Goal: Task Accomplishment & Management: Manage account settings

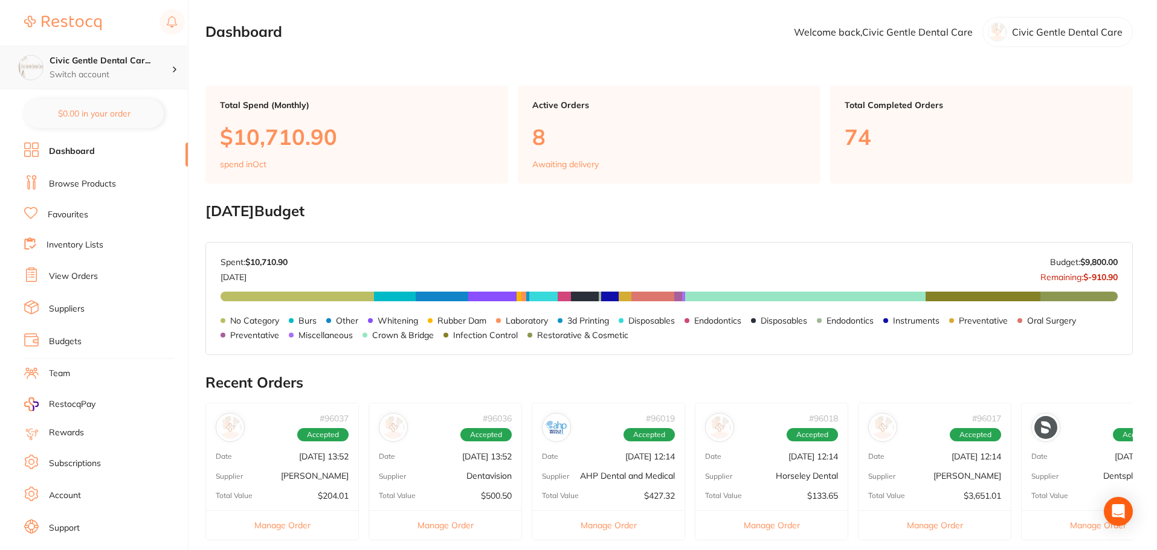
click at [155, 69] on p "Switch account" at bounding box center [111, 75] width 122 height 12
click at [168, 67] on div "Civic Gentle Dental Car... Switch account" at bounding box center [111, 67] width 122 height 25
click at [89, 73] on p "Switch account" at bounding box center [111, 75] width 122 height 12
click at [67, 107] on h4 "Civic Gentle Dental Care" at bounding box center [107, 104] width 109 height 12
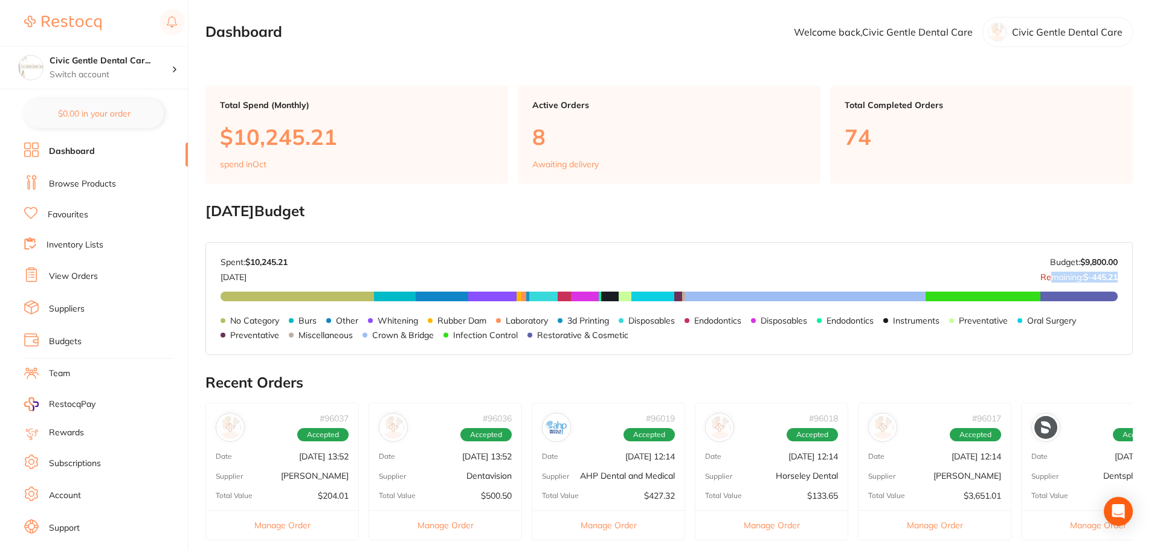
drag, startPoint x: 1115, startPoint y: 275, endPoint x: 1045, endPoint y: 271, distance: 70.8
click at [1045, 271] on p "Remaining: $-445.21" at bounding box center [1078, 275] width 77 height 14
click at [274, 127] on p "$10,245.21" at bounding box center [357, 136] width 274 height 25
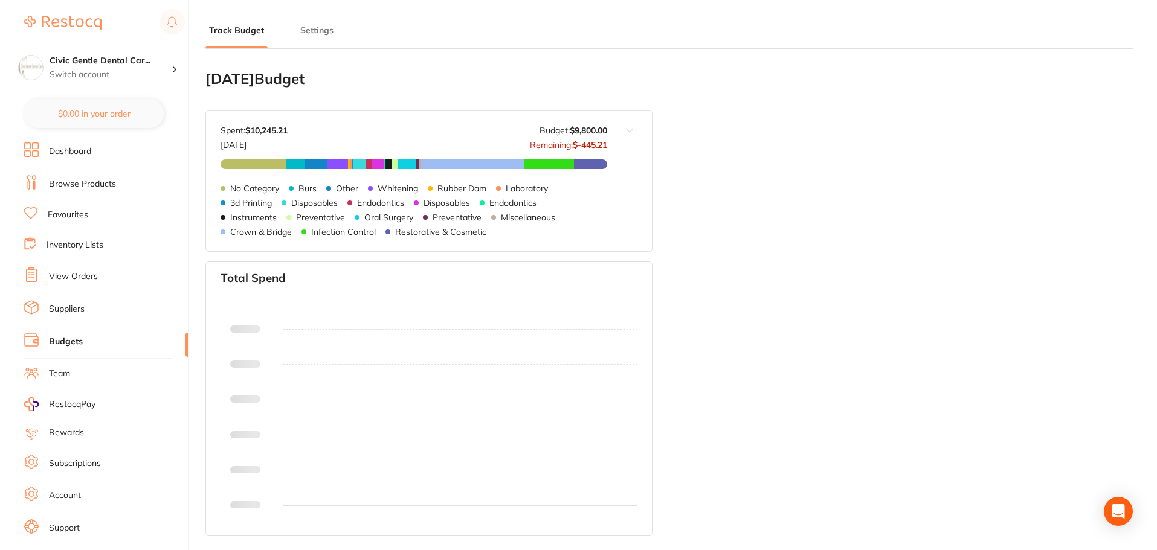
type input "9,800"
type input "0.0"
type input "9,800"
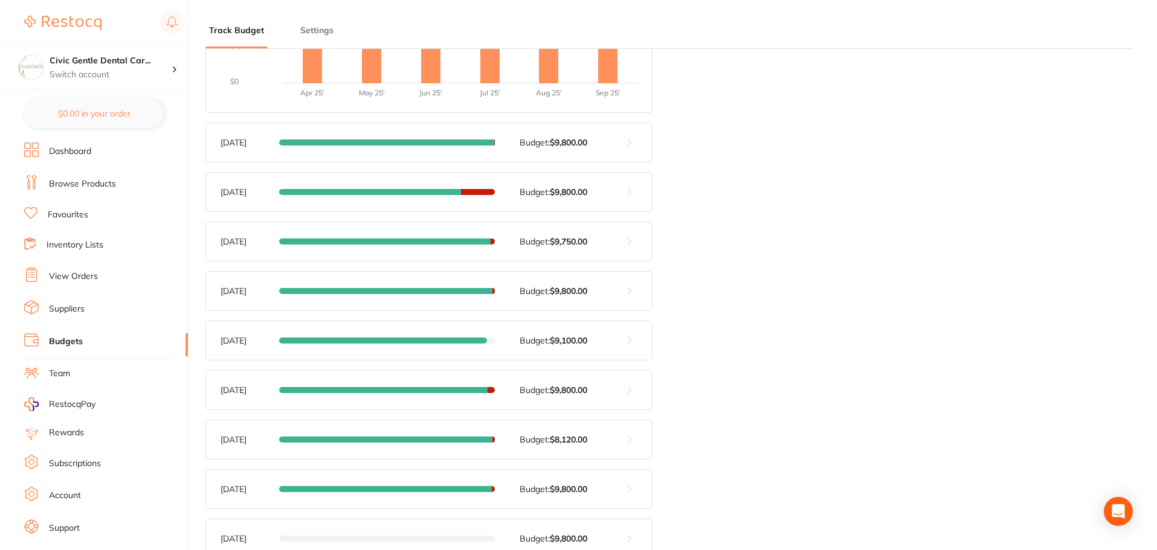
scroll to position [491, 0]
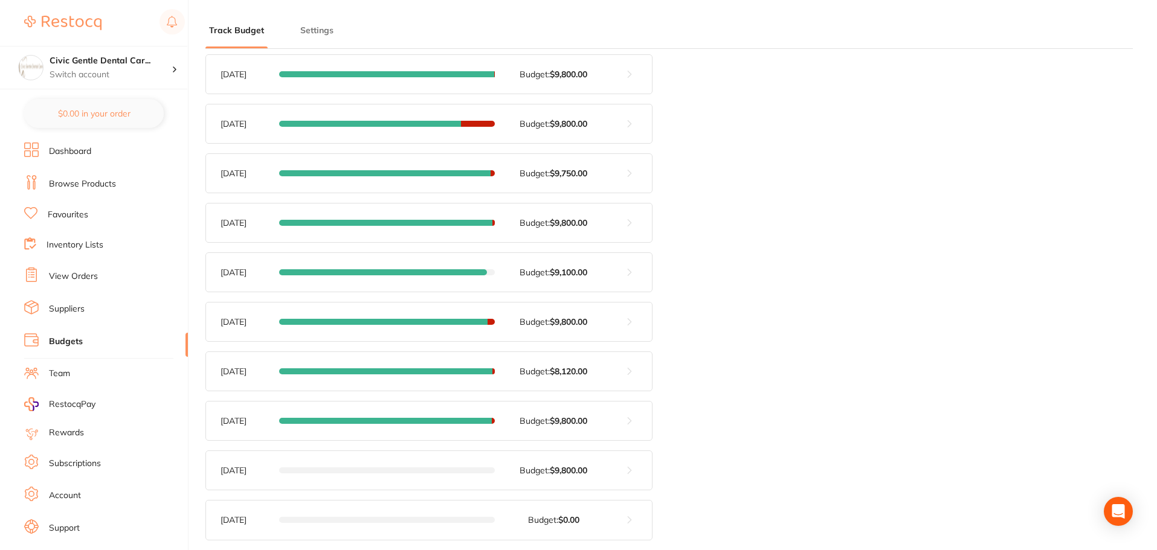
click at [85, 179] on link "Browse Products" at bounding box center [82, 184] width 67 height 12
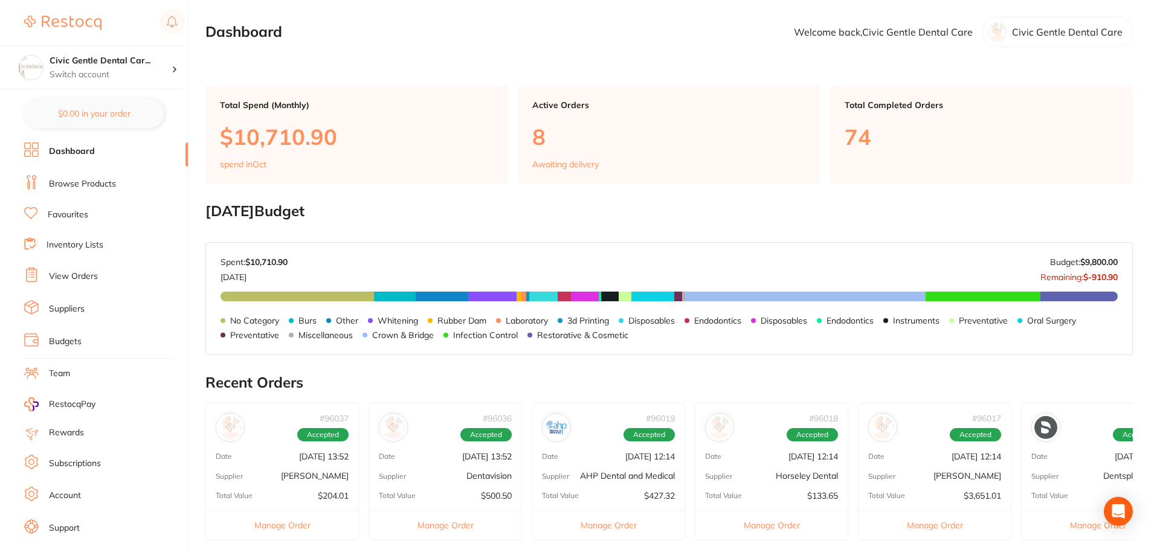
click at [57, 271] on link "View Orders" at bounding box center [73, 277] width 49 height 12
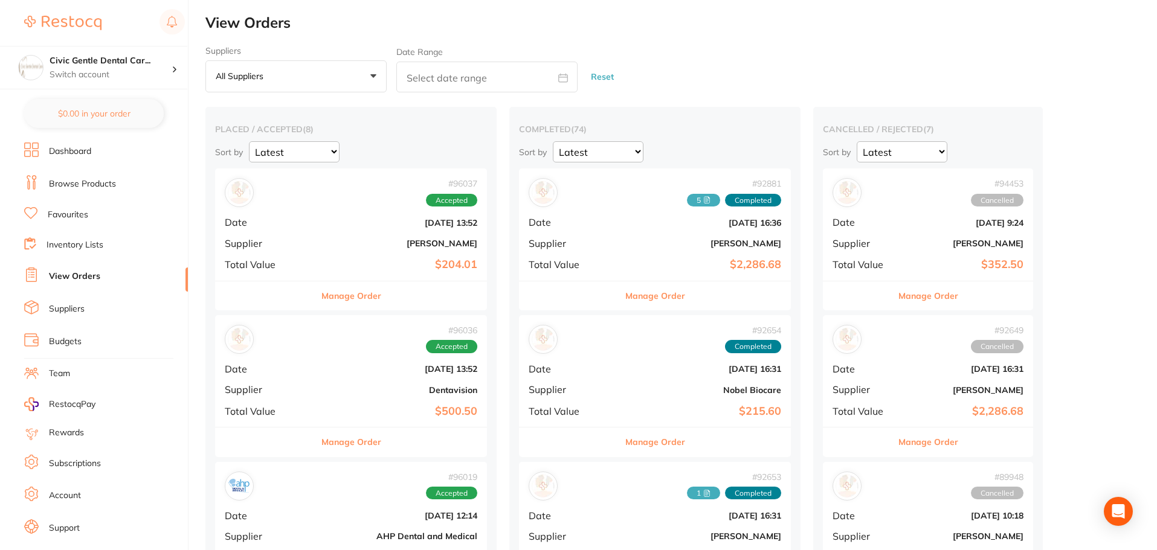
drag, startPoint x: 441, startPoint y: 405, endPoint x: 440, endPoint y: 297, distance: 108.7
click at [358, 228] on div "# 96037 Accepted Date [DATE] 13:52 Supplier [PERSON_NAME] Total Value $204.01" at bounding box center [351, 224] width 272 height 112
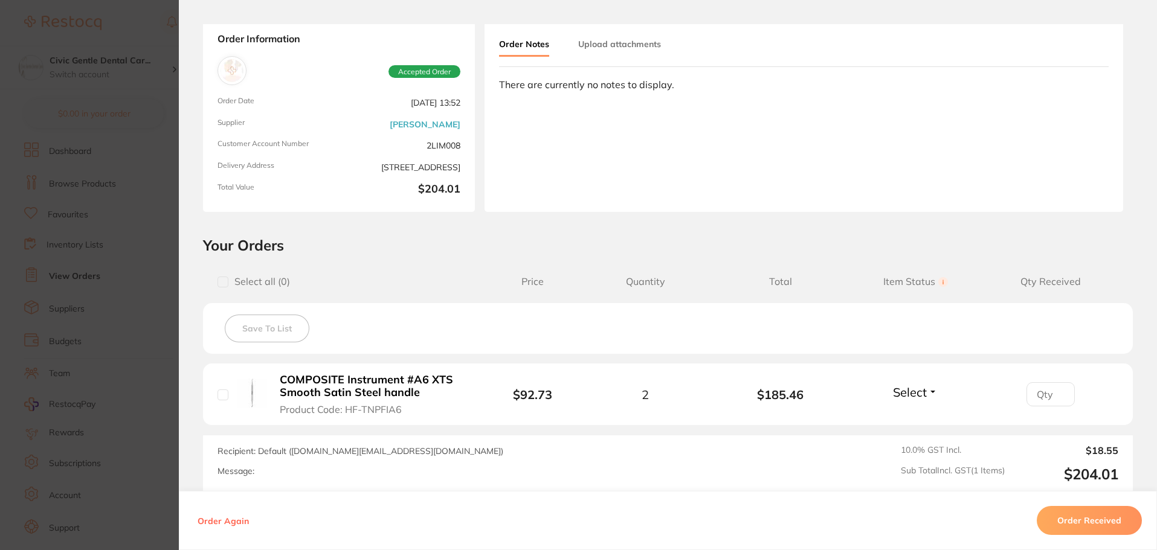
scroll to position [183, 0]
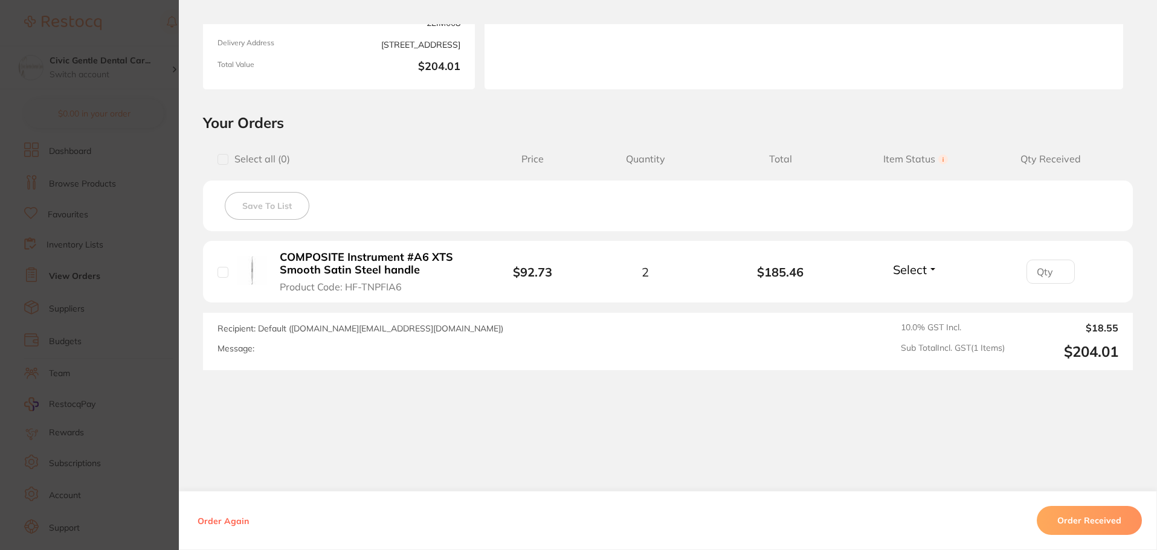
click at [156, 122] on section "Order ID: Restocq- 96037 Order Information Accepted Order Order Date [DATE] 13:…" at bounding box center [578, 275] width 1157 height 550
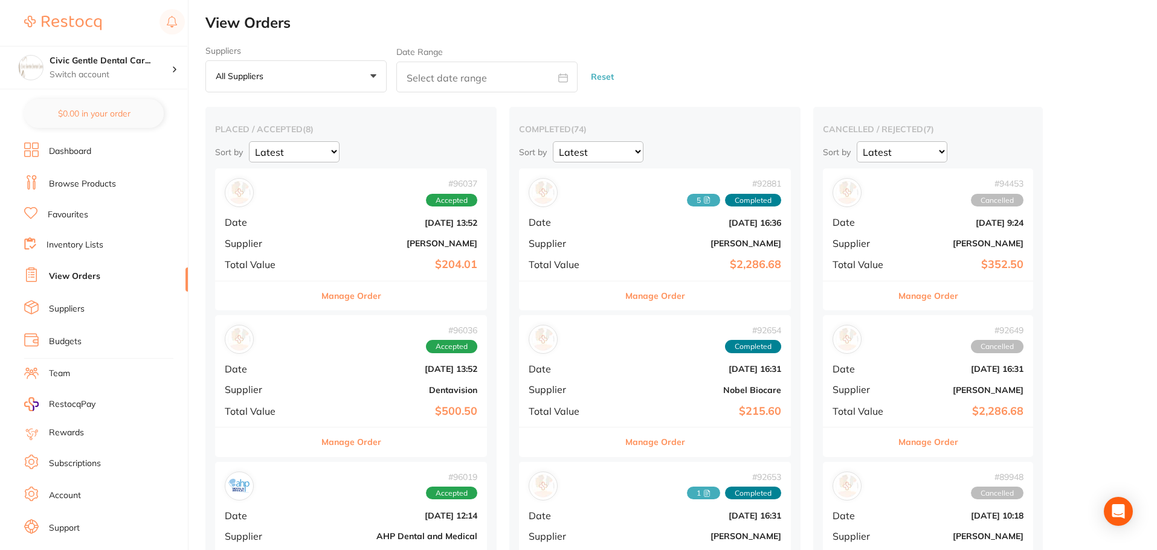
click at [337, 439] on button "Manage Order" at bounding box center [351, 442] width 60 height 29
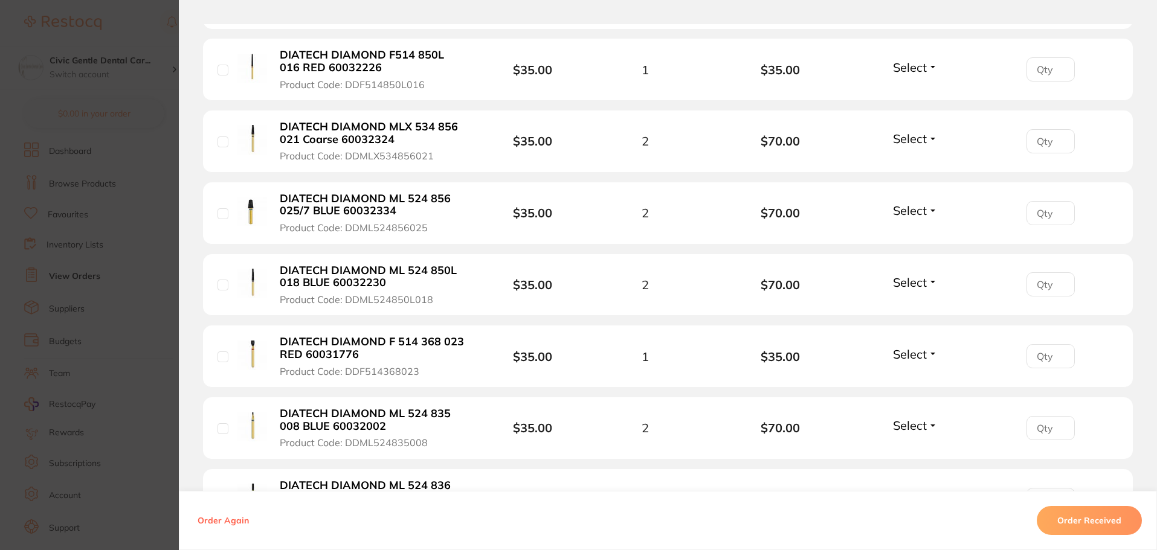
scroll to position [614, 0]
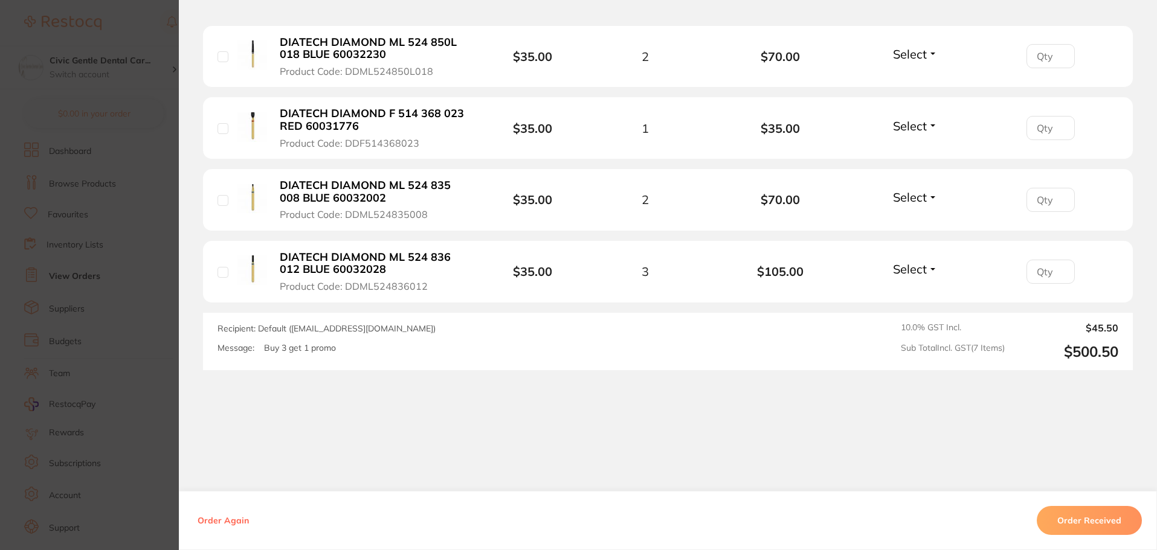
drag, startPoint x: 403, startPoint y: 164, endPoint x: 426, endPoint y: 199, distance: 41.9
click at [143, 259] on section "Order ID: Restocq- 96036 Order Information Accepted Order Order Date [DATE] 13:…" at bounding box center [578, 275] width 1157 height 550
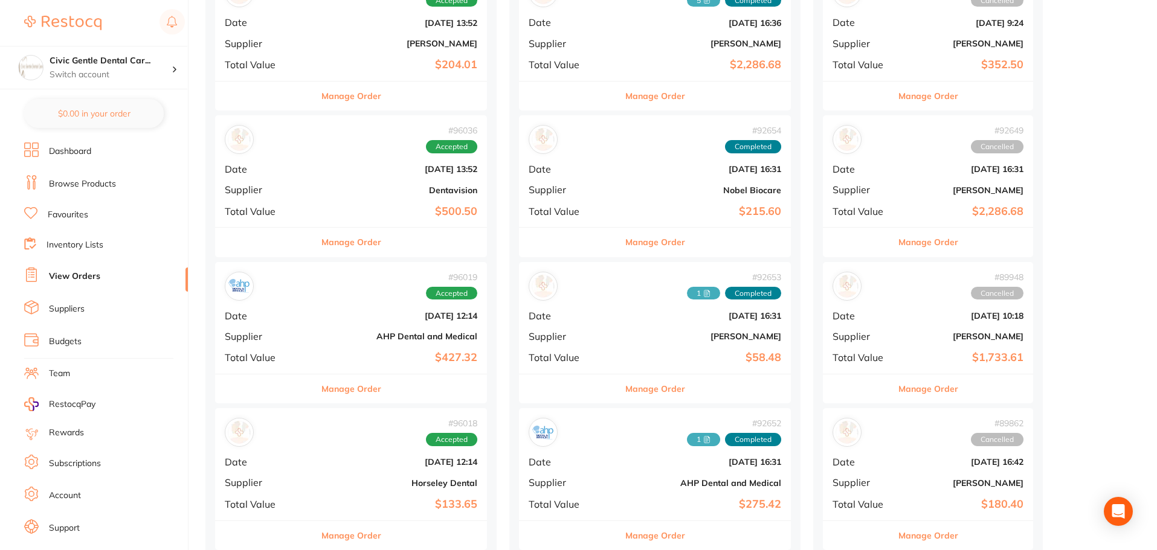
scroll to position [302, 0]
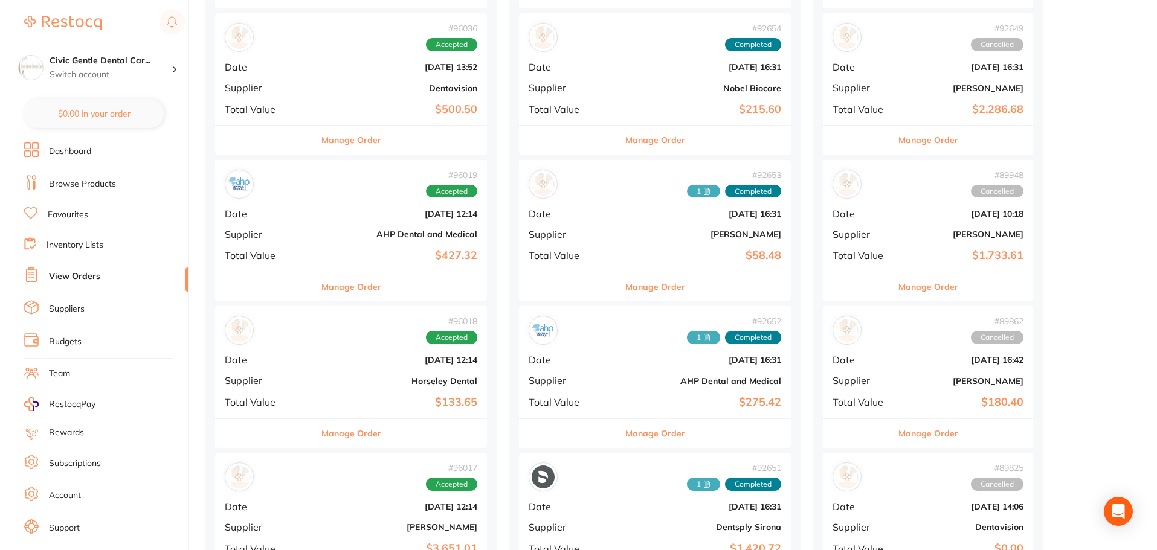
click at [372, 252] on b "$427.32" at bounding box center [396, 255] width 162 height 13
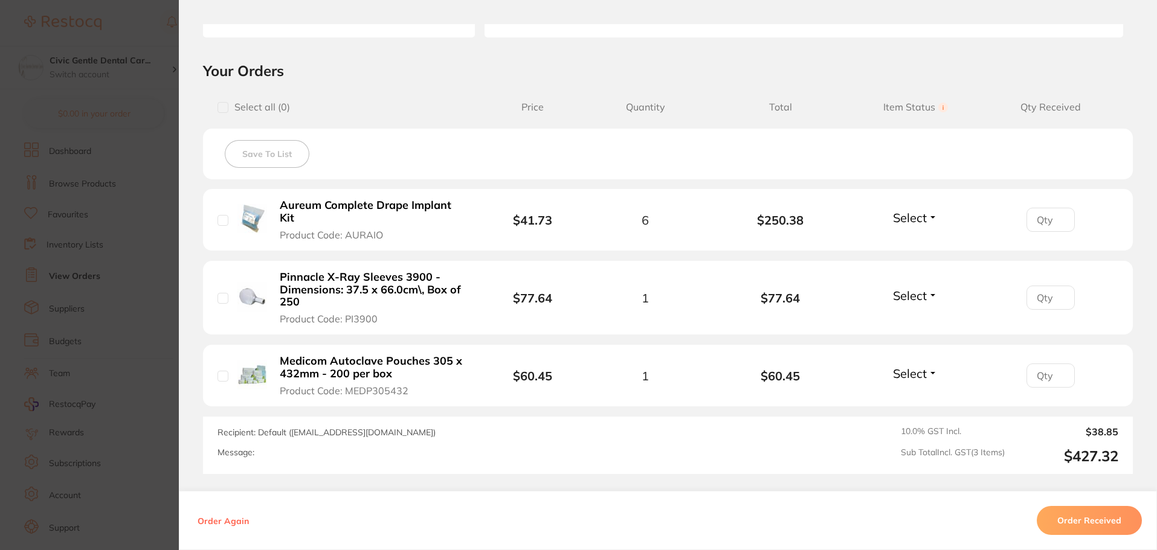
scroll to position [302, 0]
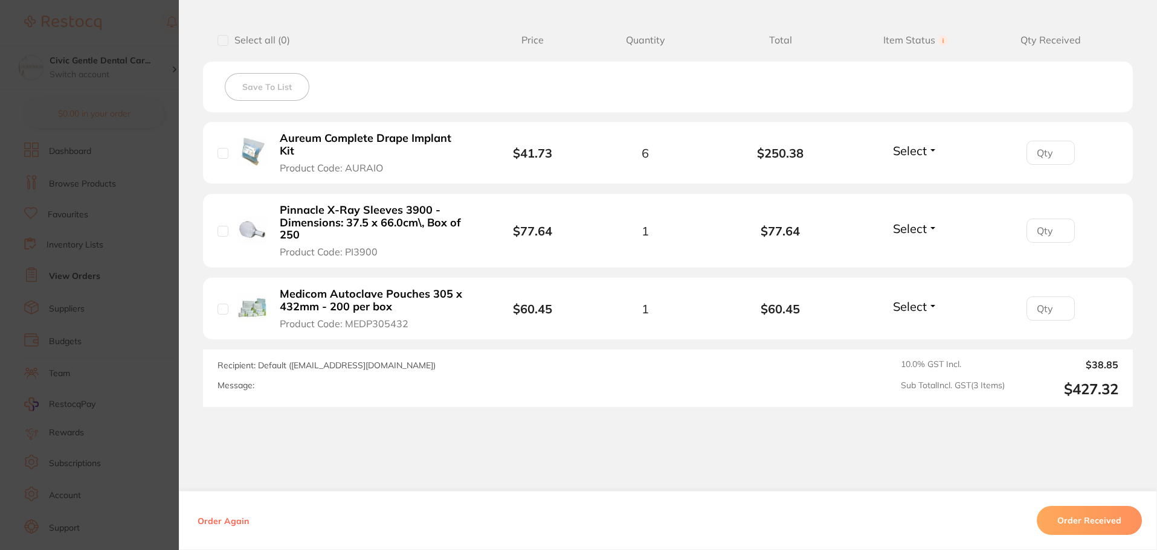
click at [124, 364] on section "Order ID: Restocq- 96019 Order Information Accepted Order Order Date [DATE] 12:…" at bounding box center [578, 275] width 1157 height 550
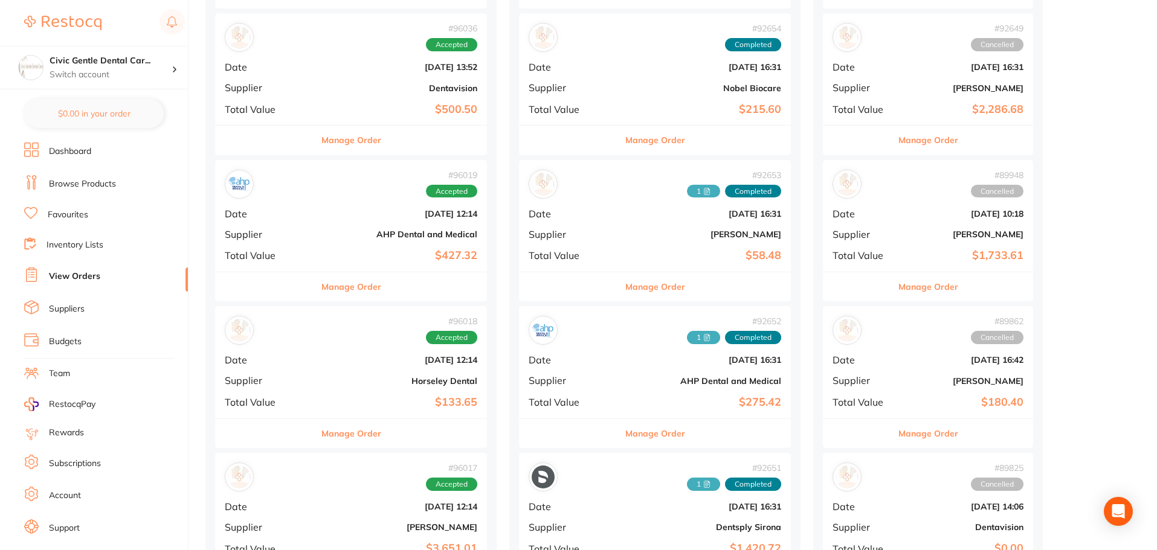
click at [359, 397] on b "$133.65" at bounding box center [396, 402] width 162 height 13
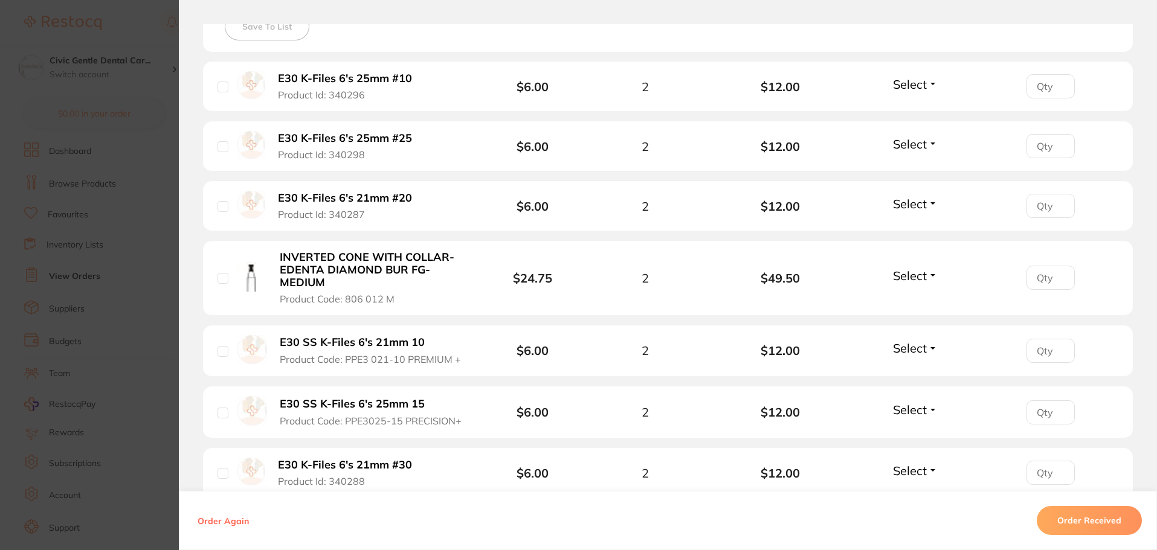
scroll to position [483, 0]
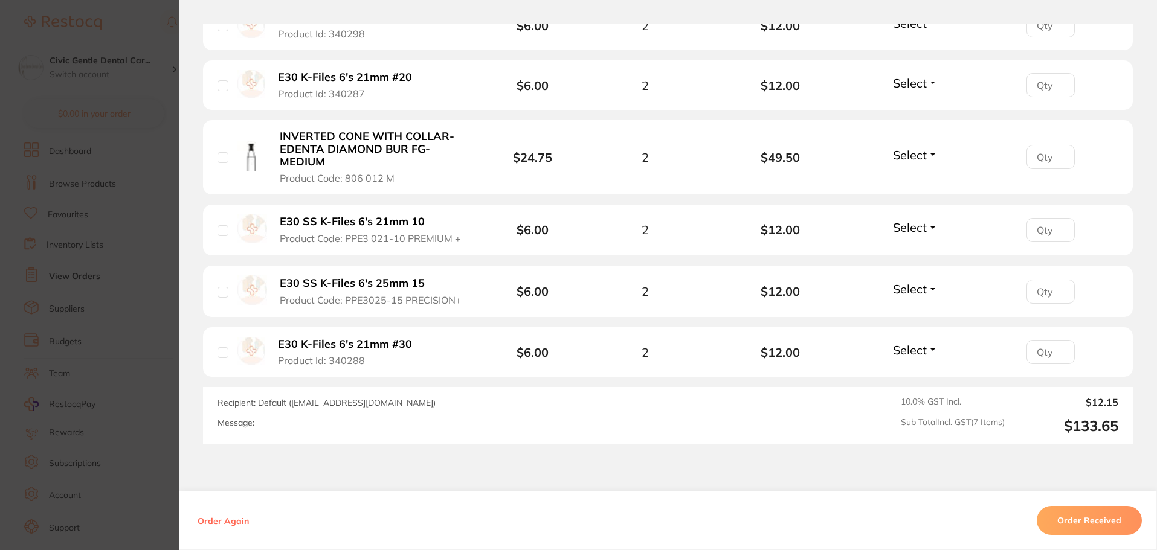
click at [75, 275] on section "Order ID: Restocq- 96018 Order Information Accepted Order Order Date [DATE] 12:…" at bounding box center [578, 275] width 1157 height 550
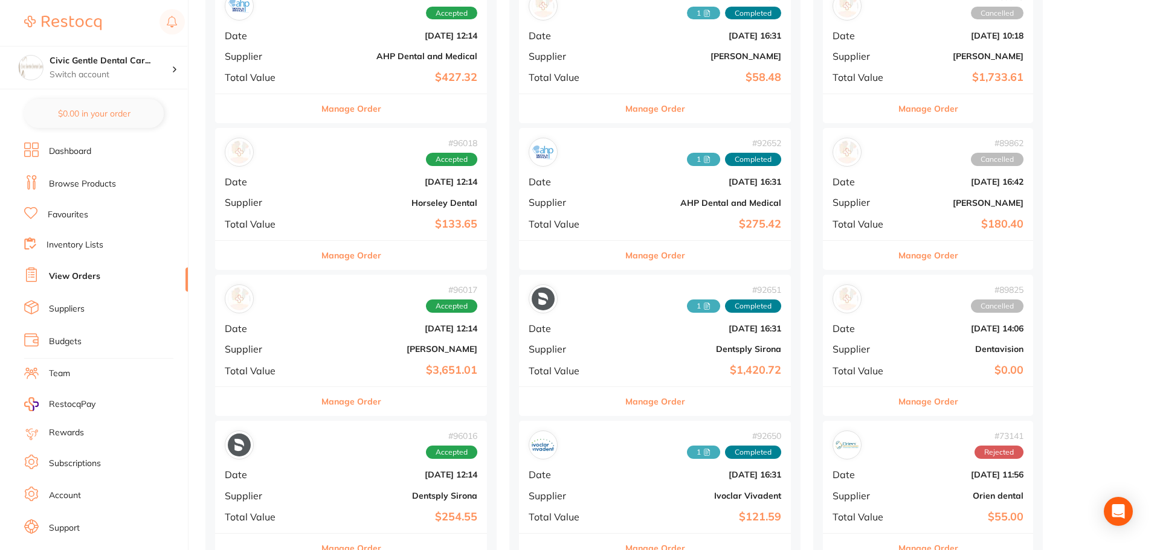
scroll to position [544, 0]
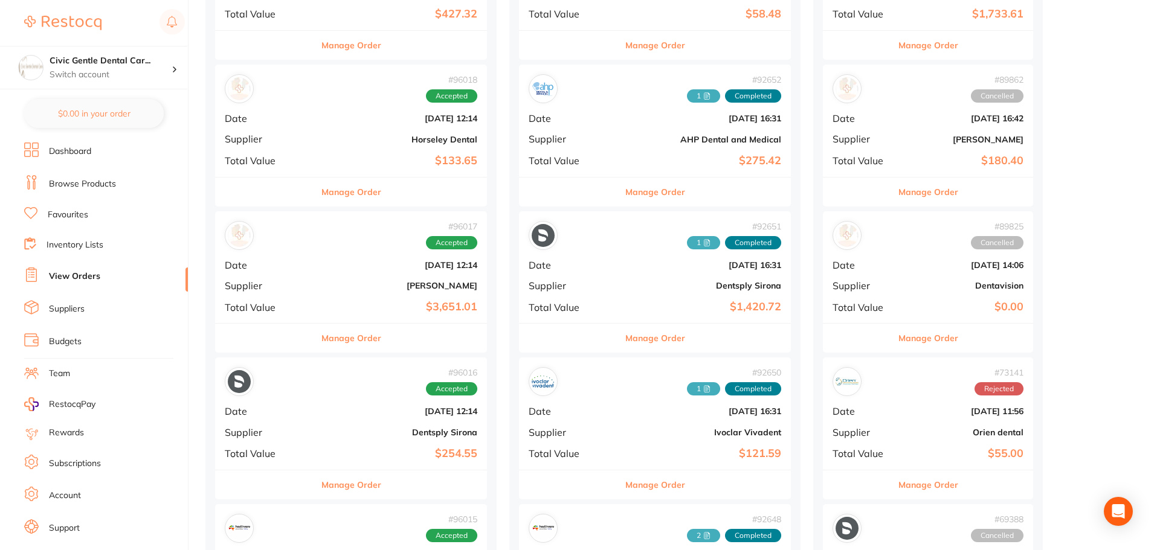
click at [362, 304] on b "$3,651.01" at bounding box center [396, 307] width 162 height 13
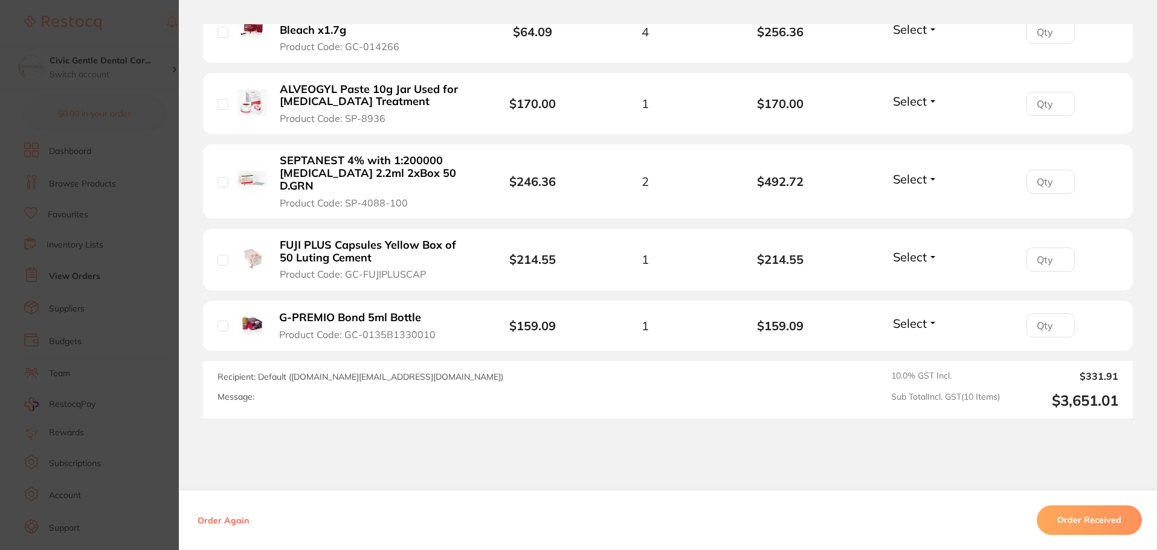
scroll to position [806, 0]
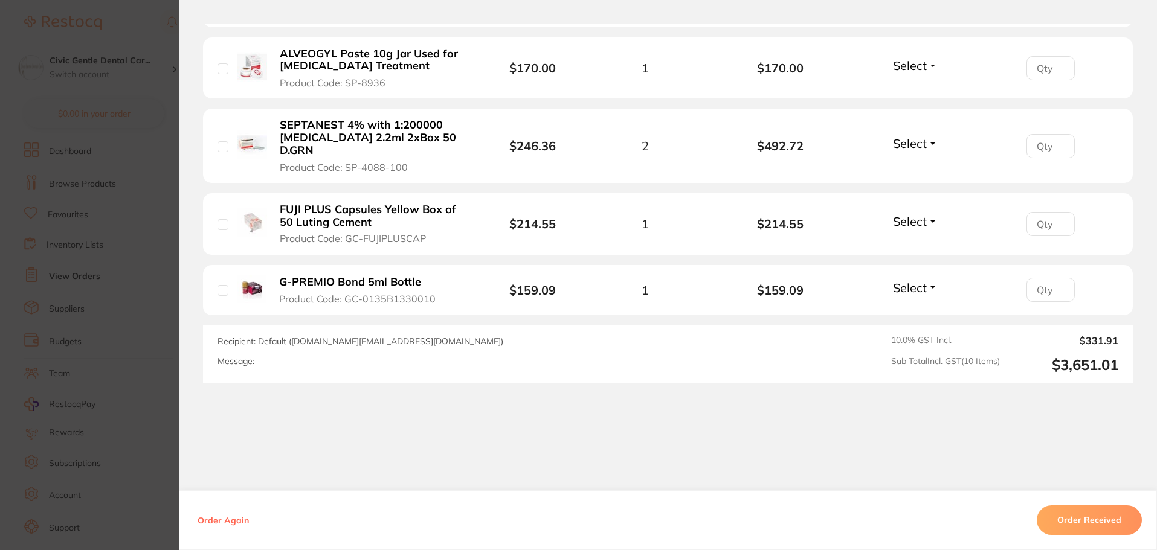
click at [75, 143] on section "Order ID: Restocq- 96017 Order Information Accepted Order Order Date [DATE] 12:…" at bounding box center [578, 275] width 1157 height 550
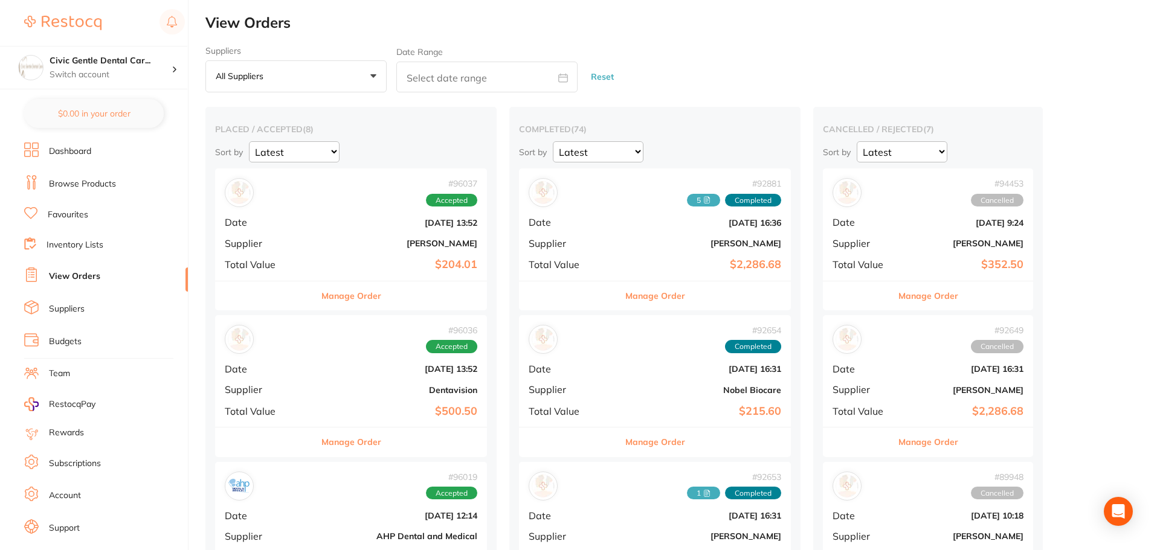
drag, startPoint x: 423, startPoint y: 353, endPoint x: 419, endPoint y: 154, distance: 198.7
click at [82, 188] on link "Browse Products" at bounding box center [82, 184] width 67 height 12
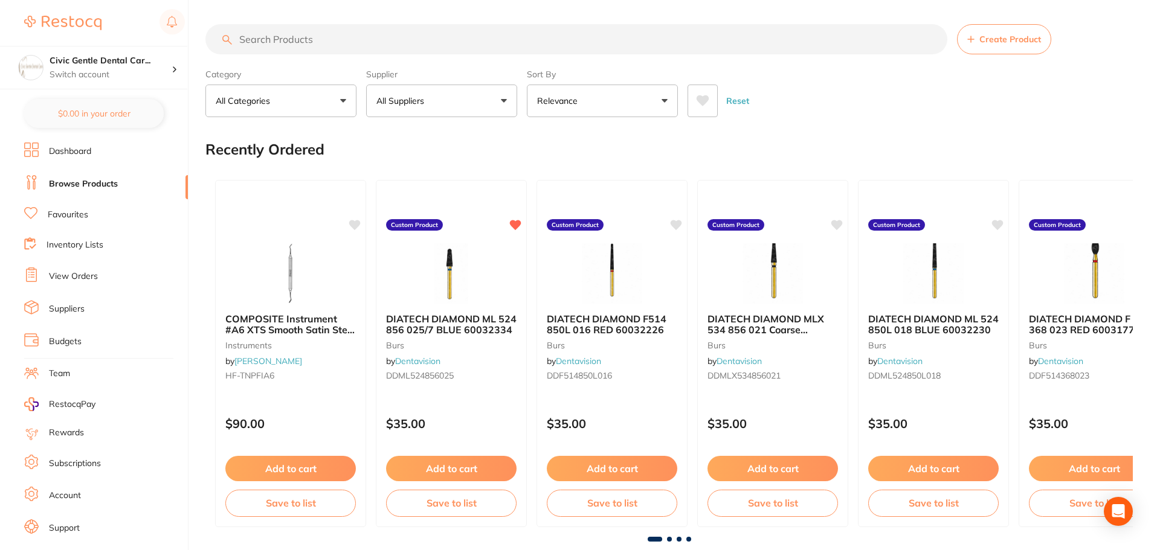
click at [87, 148] on link "Dashboard" at bounding box center [70, 152] width 42 height 12
